Goal: Complete application form: Complete application form

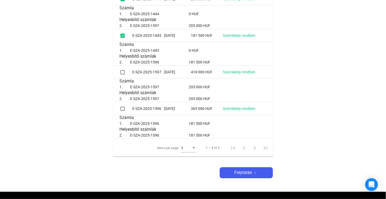
scroll to position [186, 0]
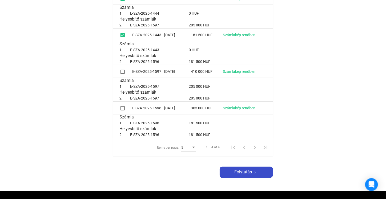
click at [235, 171] on span "Folytatás" at bounding box center [243, 172] width 18 height 6
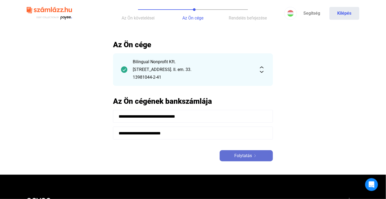
click at [243, 157] on span "Folytatás" at bounding box center [243, 155] width 18 height 6
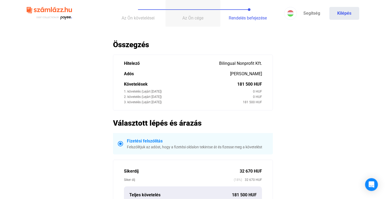
click at [198, 18] on span "Az Ön cége" at bounding box center [192, 17] width 21 height 5
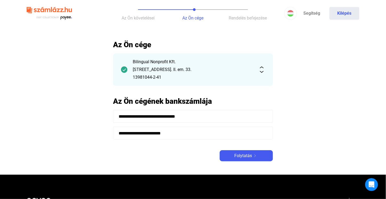
click at [118, 18] on button "Az Ön követelései" at bounding box center [138, 13] width 55 height 27
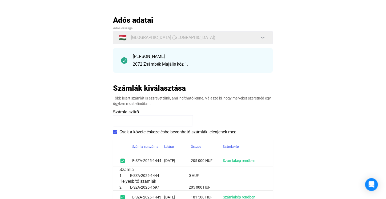
scroll to position [80, 0]
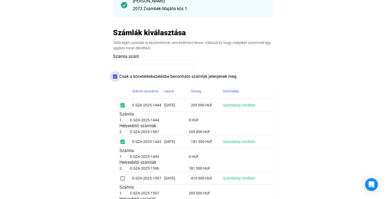
click at [113, 75] on span at bounding box center [115, 76] width 4 height 4
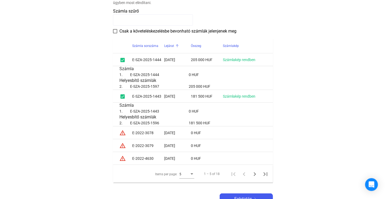
scroll to position [160, 0]
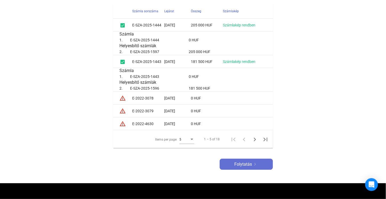
click at [239, 162] on span "Folytatás" at bounding box center [243, 164] width 18 height 6
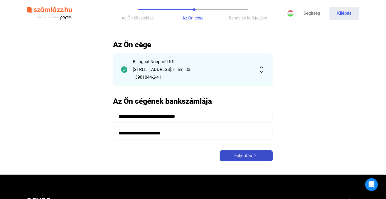
click at [239, 155] on span "Folytatás" at bounding box center [243, 155] width 18 height 6
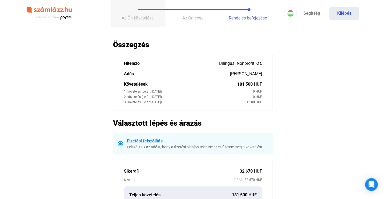
click at [137, 20] on span "Az Ön követelései" at bounding box center [137, 17] width 33 height 5
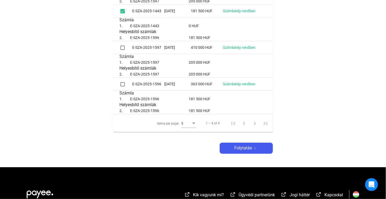
scroll to position [203, 0]
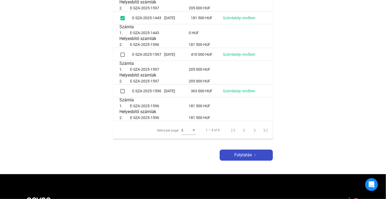
click at [242, 154] on span "Folytatás" at bounding box center [243, 155] width 18 height 6
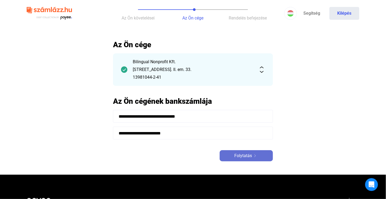
click at [242, 154] on span "Folytatás" at bounding box center [243, 155] width 18 height 6
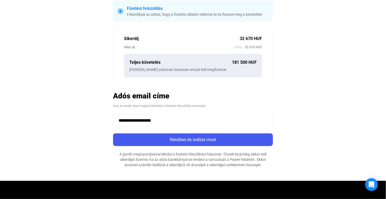
scroll to position [133, 0]
